Goal: Task Accomplishment & Management: Manage account settings

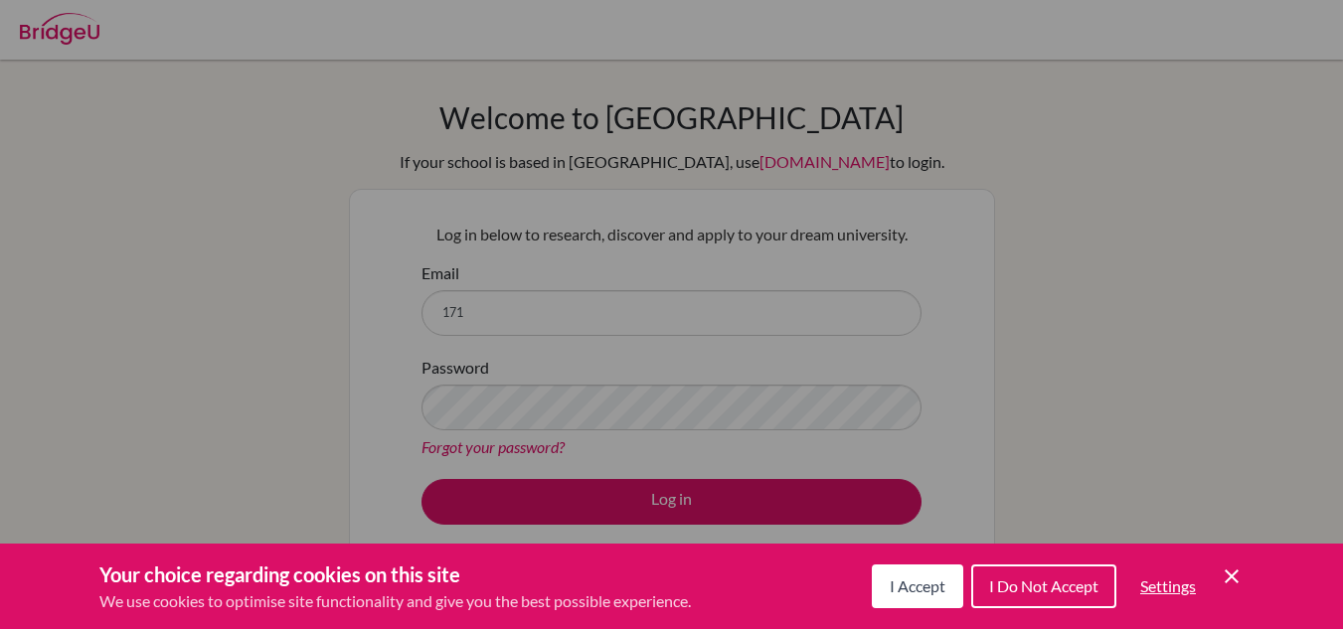
click at [1235, 574] on icon "Cookie Control Close Icon" at bounding box center [1232, 577] width 24 height 24
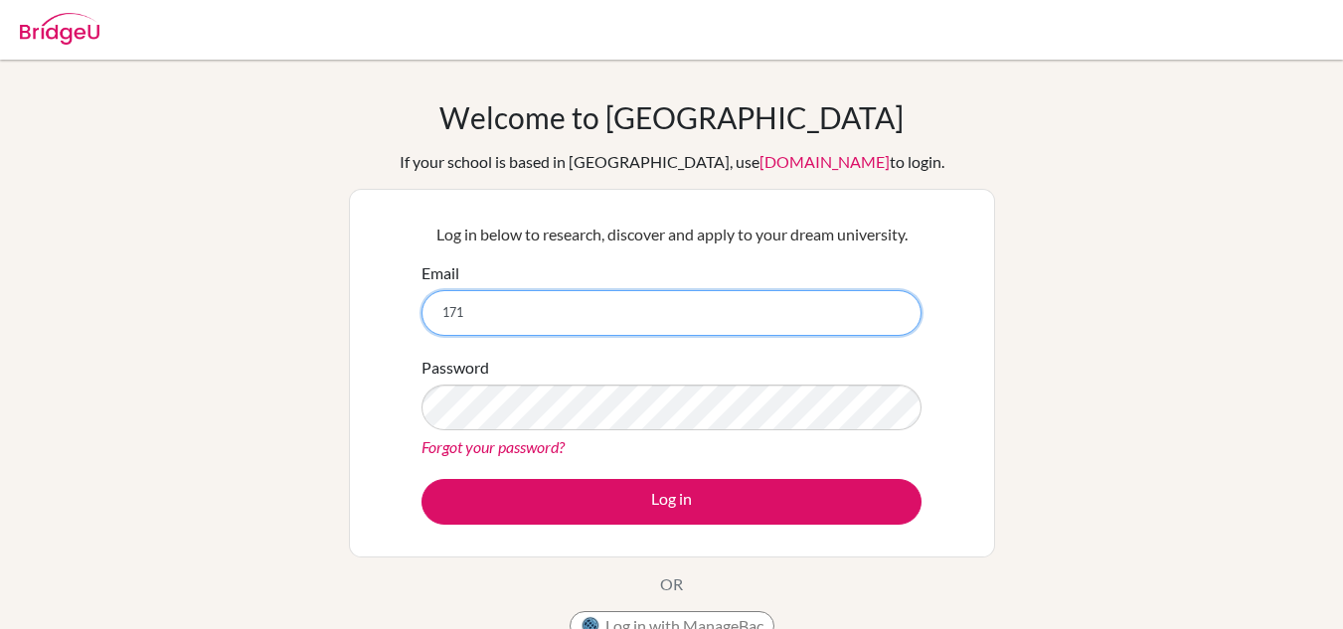
click at [861, 330] on input "171" at bounding box center [671, 313] width 500 height 46
type input "[EMAIL_ADDRESS][DOMAIN_NAME]"
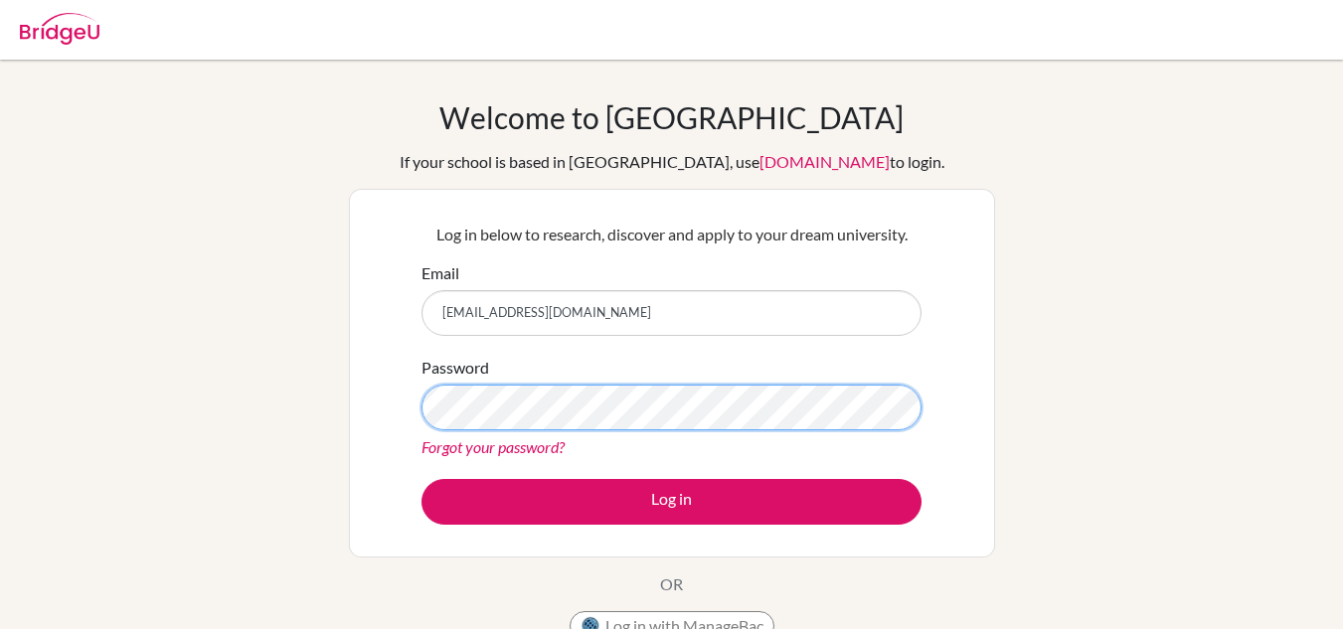
click at [421, 479] on button "Log in" at bounding box center [671, 502] width 500 height 46
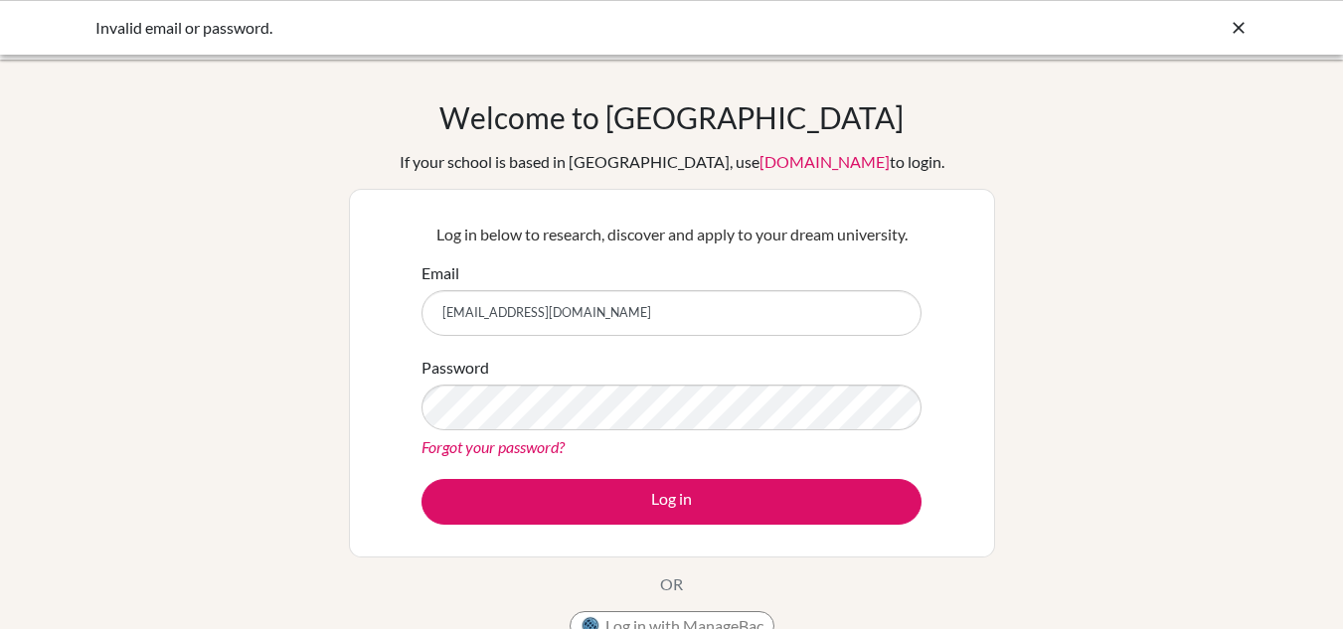
click at [661, 316] on input "[EMAIL_ADDRESS][DOMAIN_NAME]" at bounding box center [671, 313] width 500 height 46
type input "171409@tedankara.k12.tr"
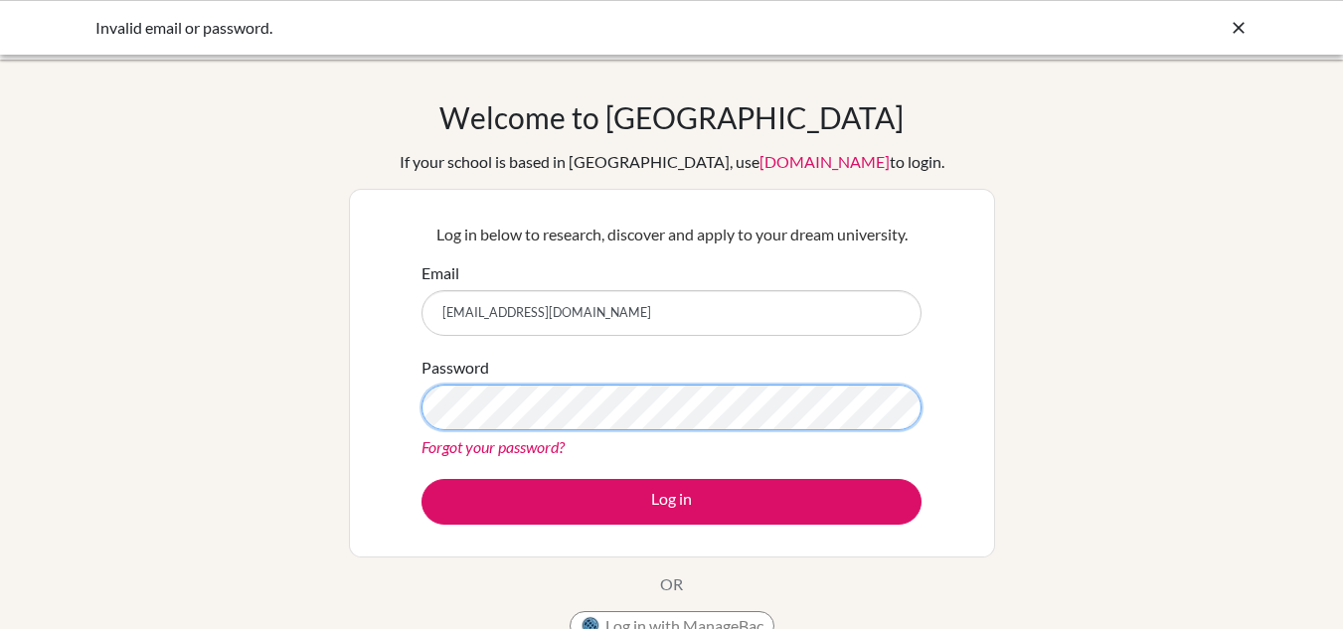
click at [421, 479] on button "Log in" at bounding box center [671, 502] width 500 height 46
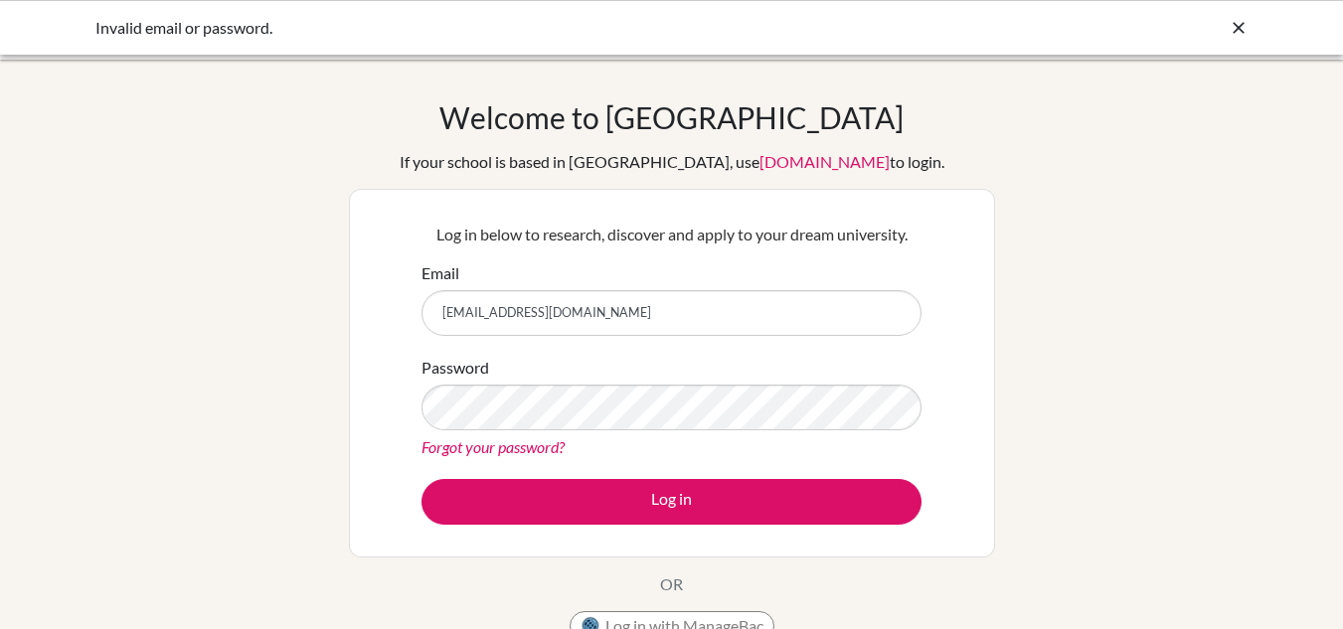
click at [553, 314] on input "171409@tedankara.k12.tr" at bounding box center [671, 313] width 500 height 46
type input "171409@tedankara.ogrenci.k12.tr"
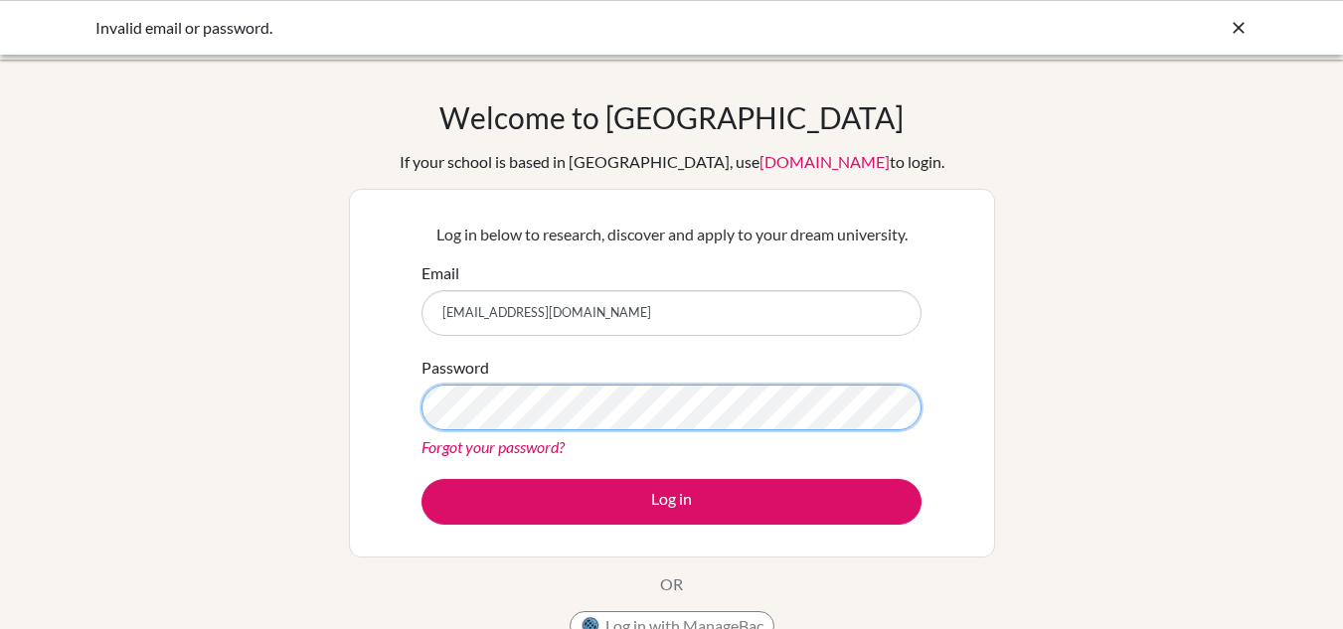
click at [421, 479] on button "Log in" at bounding box center [671, 502] width 500 height 46
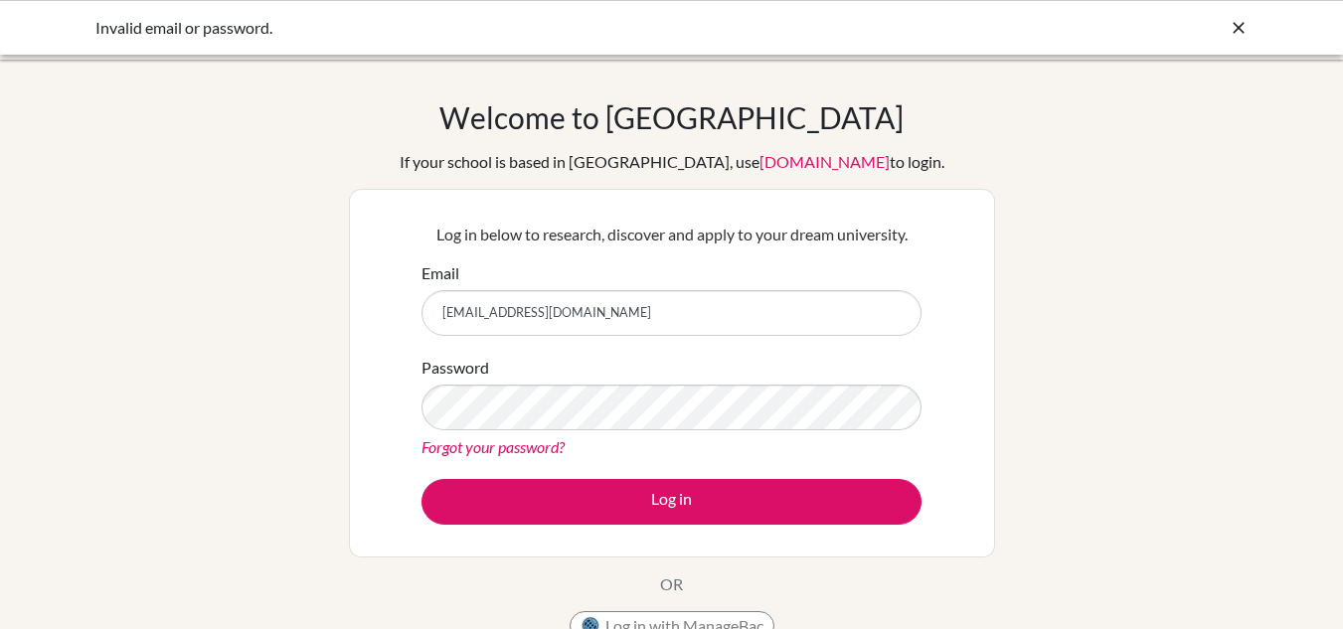
click at [598, 320] on input "[EMAIL_ADDRESS][DOMAIN_NAME]" at bounding box center [671, 313] width 500 height 46
type input "[EMAIL_ADDRESS][DOMAIN_NAME]"
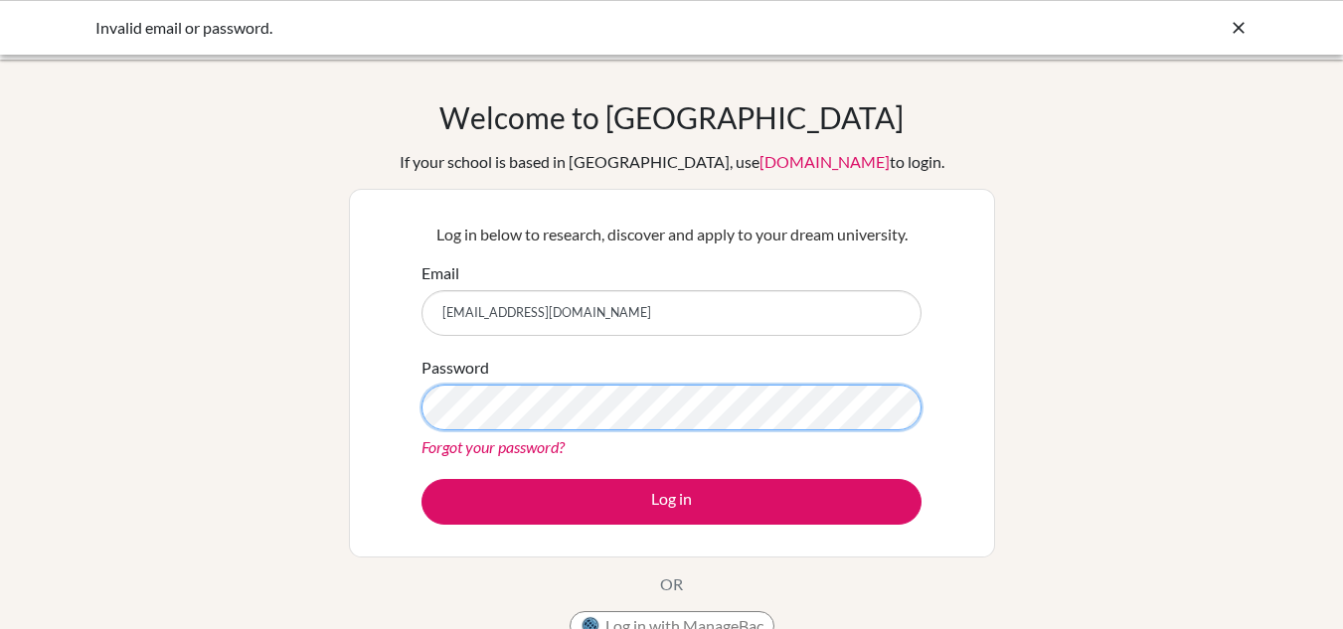
click at [421, 479] on button "Log in" at bounding box center [671, 502] width 500 height 46
